Goal: Task Accomplishment & Management: Use online tool/utility

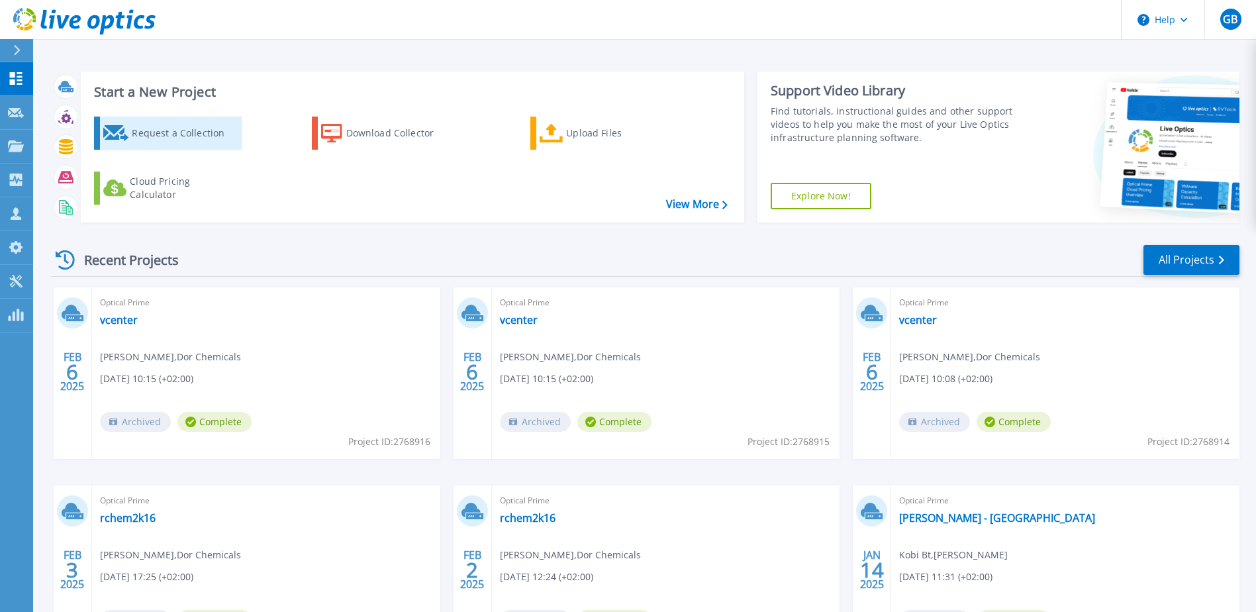
click at [173, 129] on div "Request a Collection" at bounding box center [185, 133] width 106 height 26
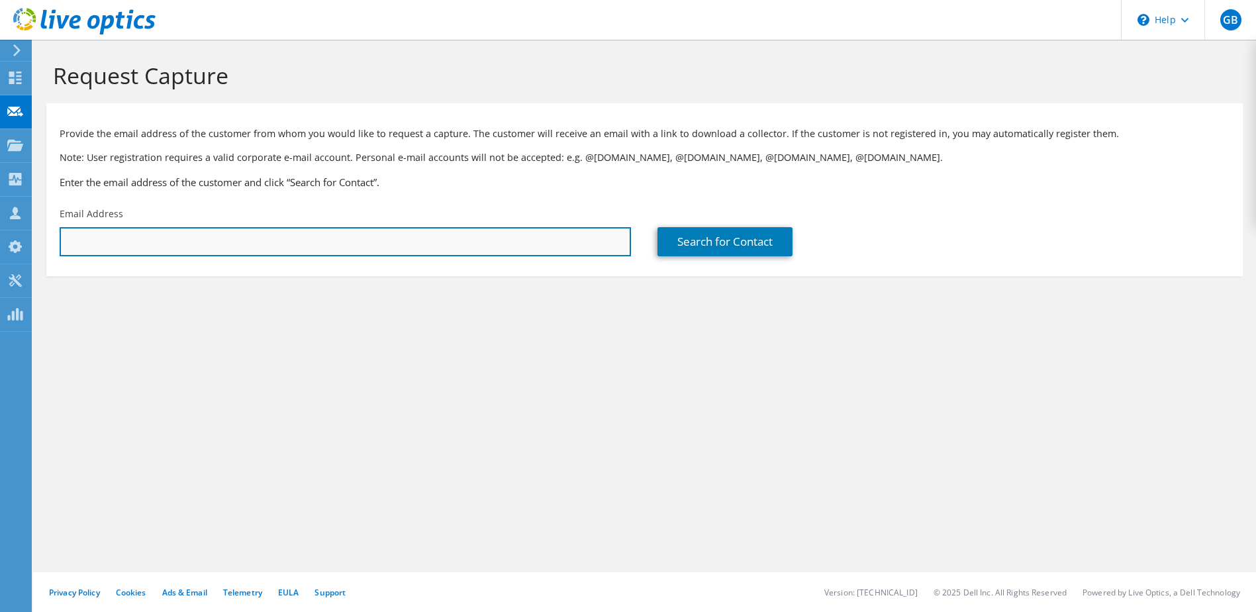
click at [158, 240] on input "text" at bounding box center [345, 241] width 571 height 29
type input "ori.daniels@radcom.com"
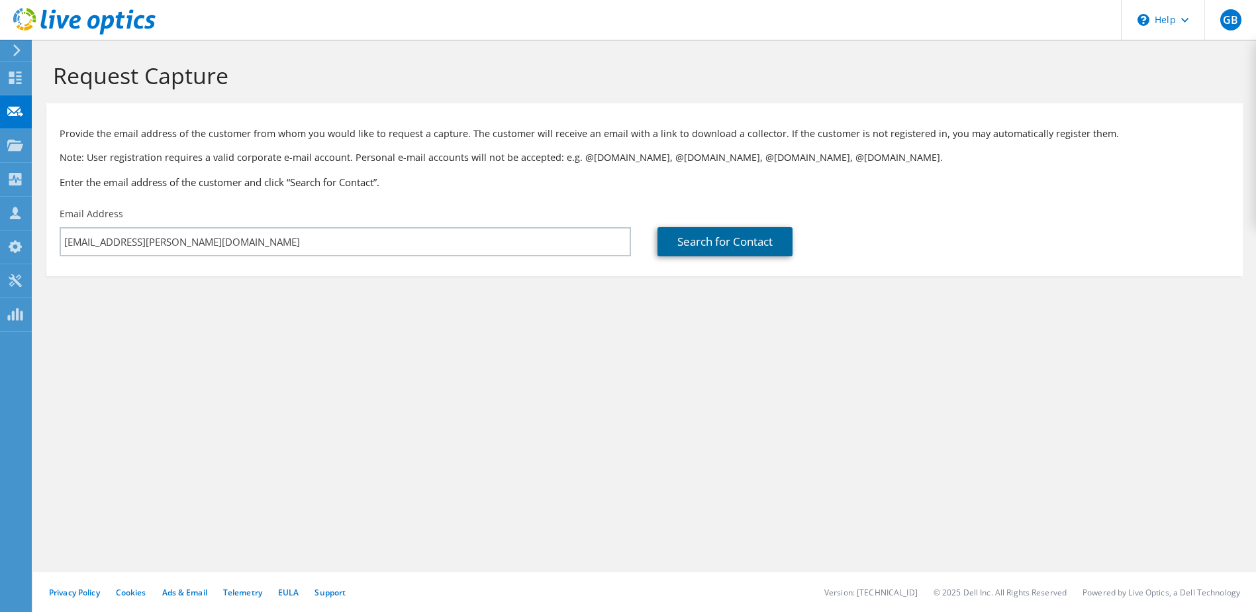
click at [736, 246] on link "Search for Contact" at bounding box center [724, 241] width 135 height 29
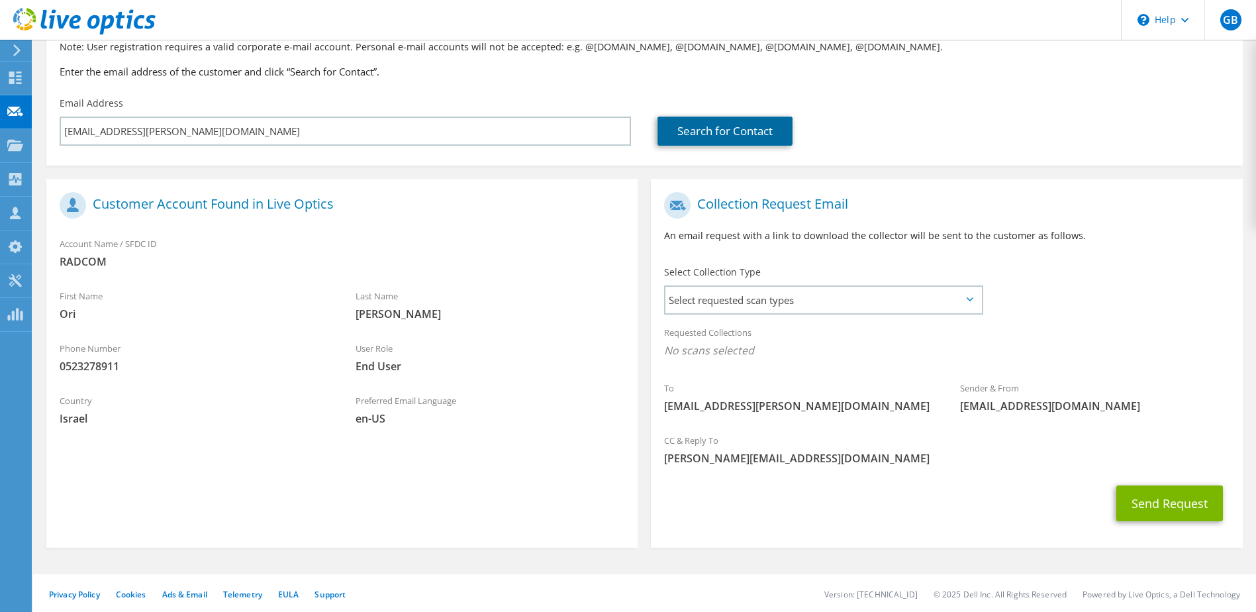
scroll to position [113, 0]
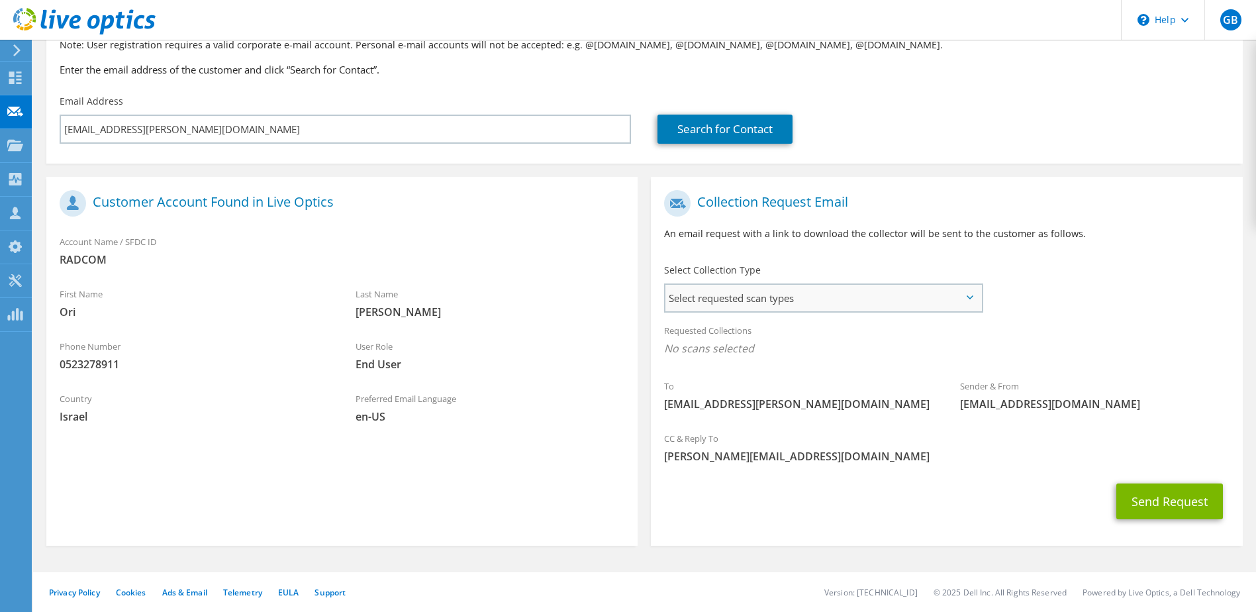
click at [949, 293] on span "Select requested scan types" at bounding box center [822, 298] width 315 height 26
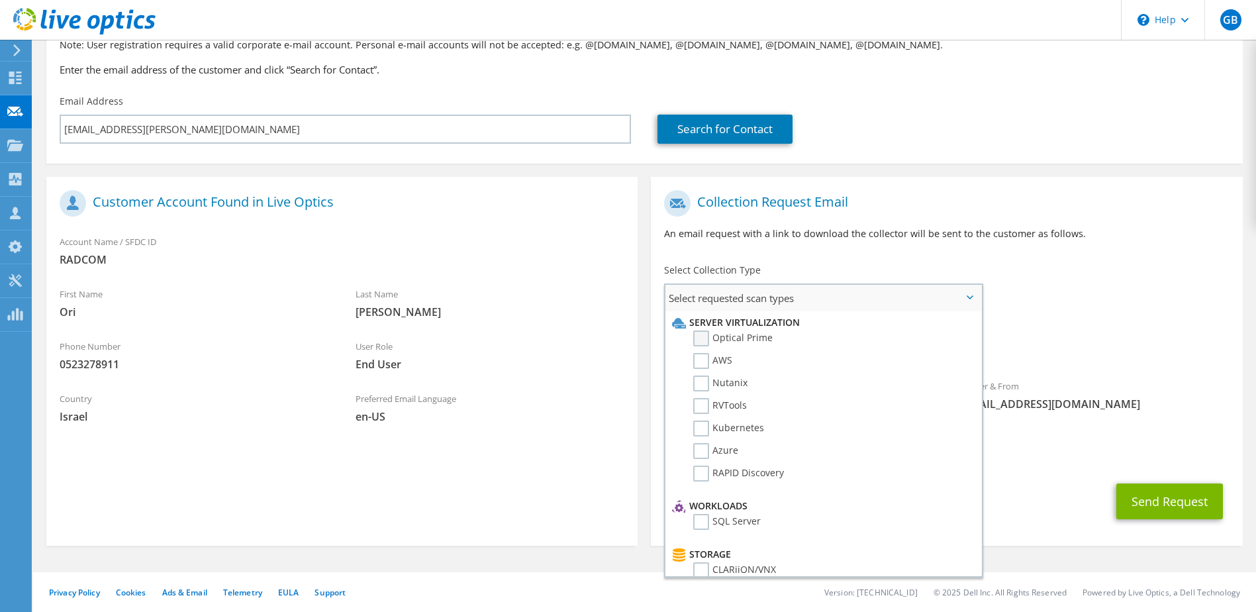
click at [706, 337] on label "Optical Prime" at bounding box center [732, 338] width 79 height 16
click at [0, 0] on input "Optical Prime" at bounding box center [0, 0] width 0 height 0
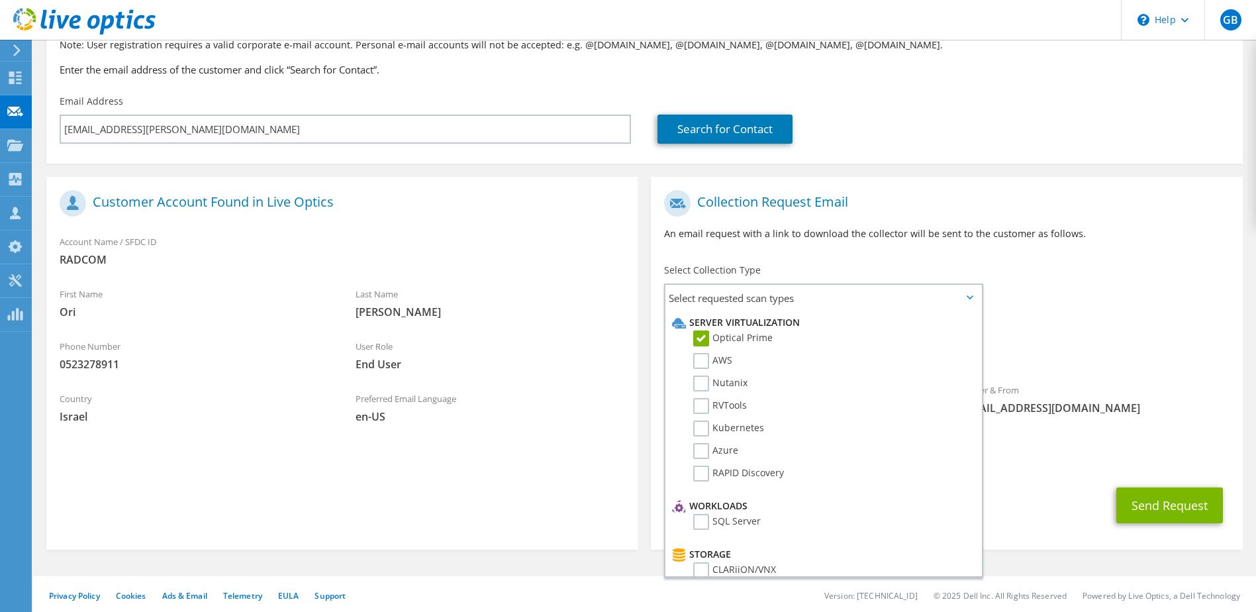
click at [1123, 298] on div "To ori.daniels@radcom.com Sender & From liveoptics@liveoptics.com" at bounding box center [946, 305] width 591 height 245
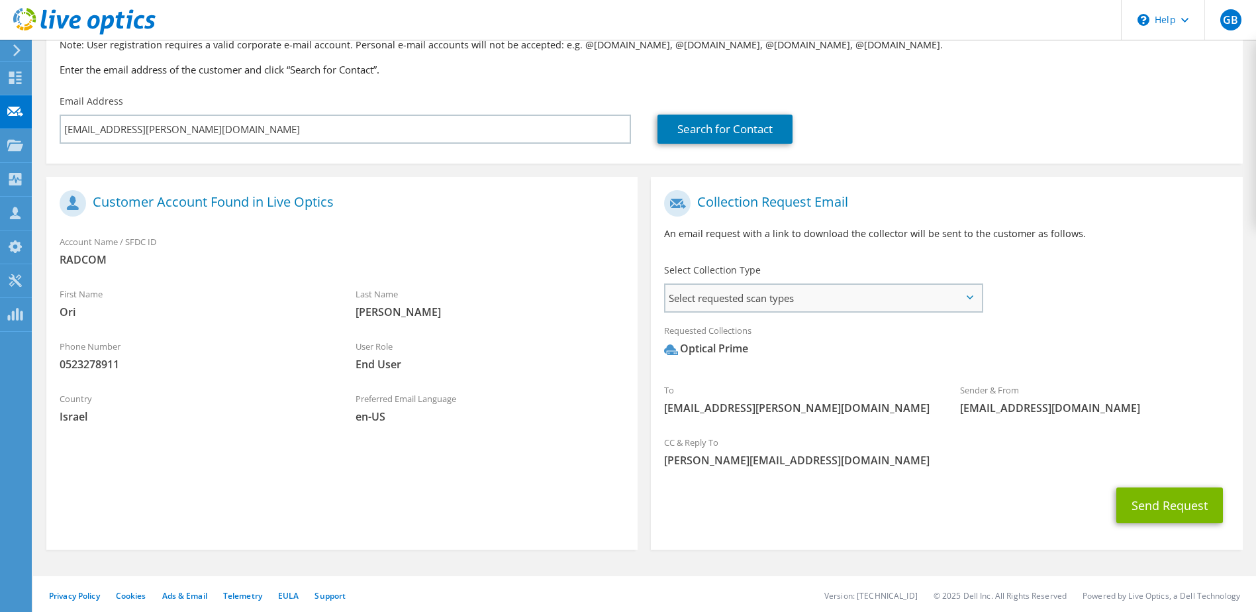
click at [955, 293] on span "Select requested scan types" at bounding box center [822, 298] width 315 height 26
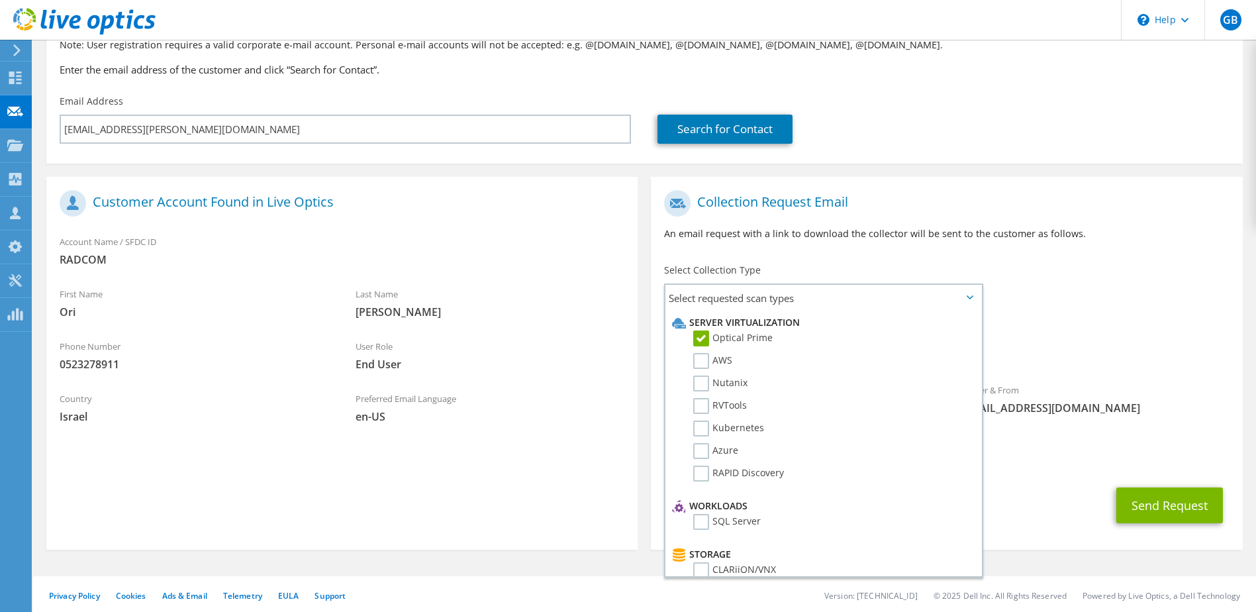
click at [1051, 270] on div "To ori.daniels@radcom.com Sender & From liveoptics@liveoptics.com" at bounding box center [946, 305] width 591 height 245
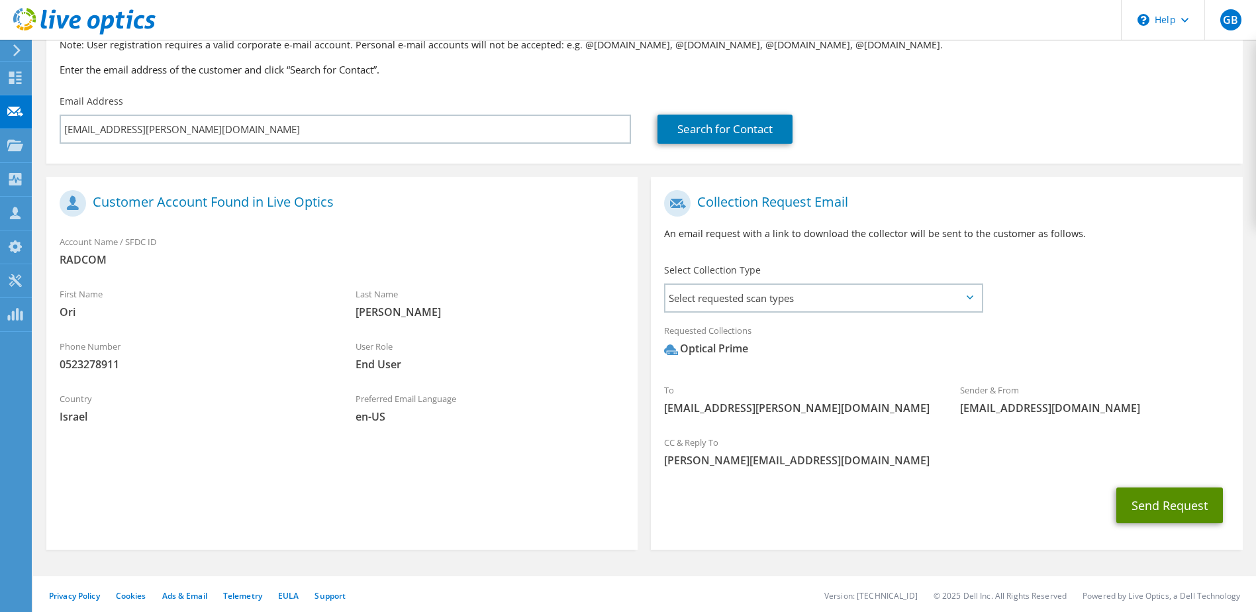
click at [1162, 507] on button "Send Request" at bounding box center [1169, 505] width 107 height 36
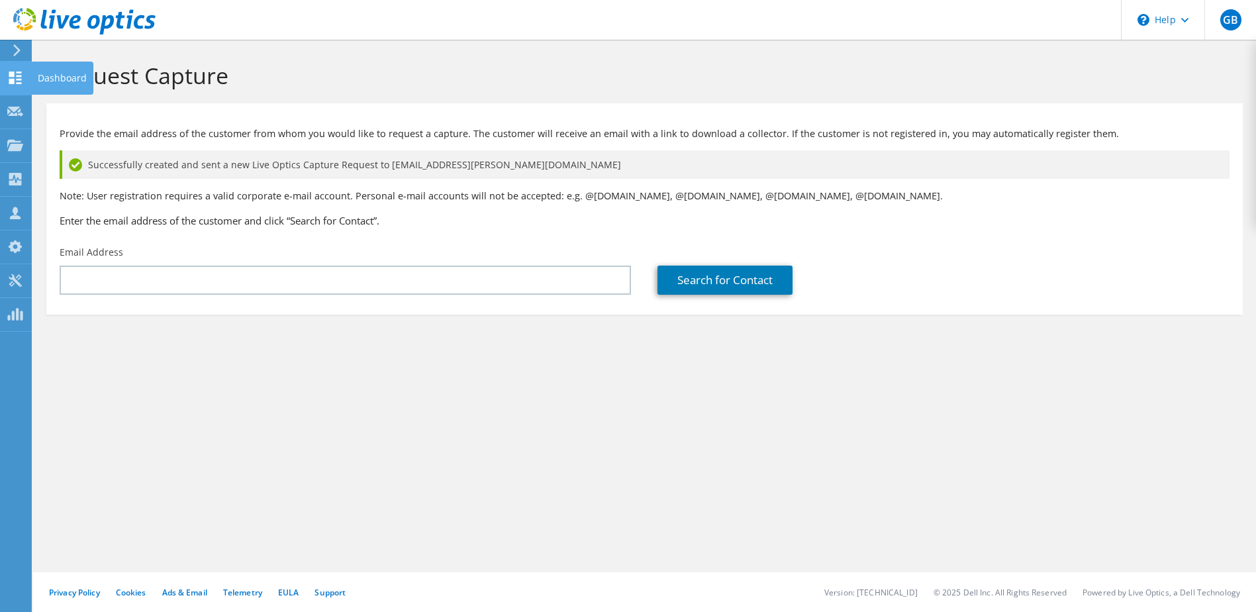
click at [39, 70] on div "Dashboard" at bounding box center [62, 78] width 62 height 33
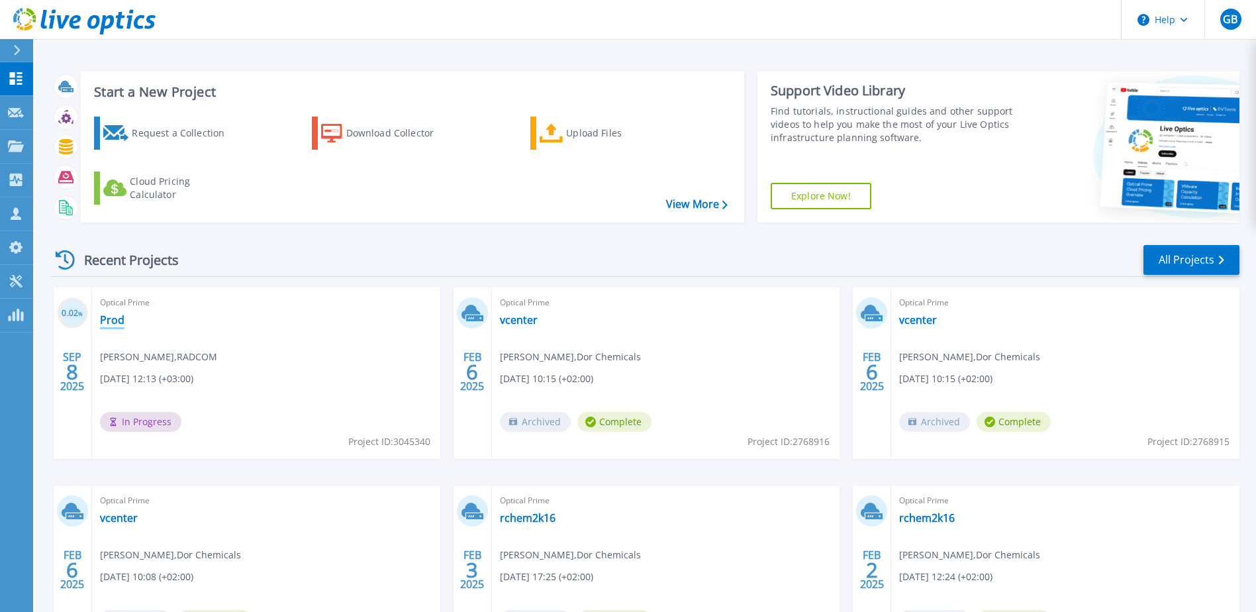
click at [105, 320] on link "Prod" at bounding box center [112, 319] width 24 height 13
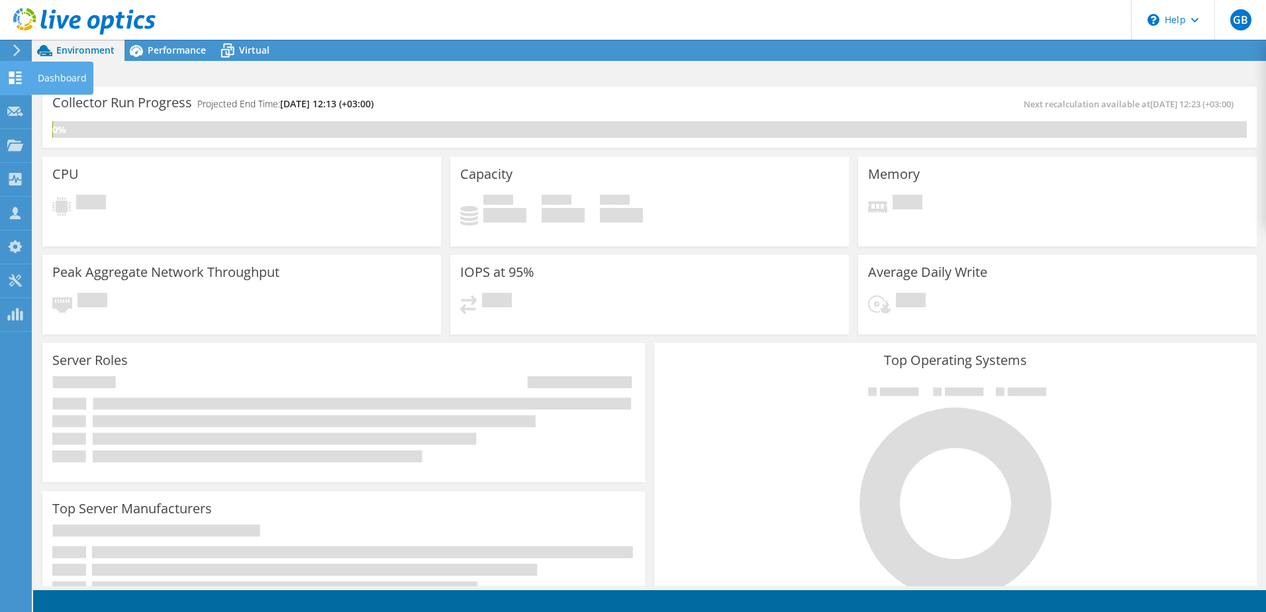
click at [62, 74] on div "Dashboard" at bounding box center [62, 78] width 62 height 33
